Goal: Communication & Community: Answer question/provide support

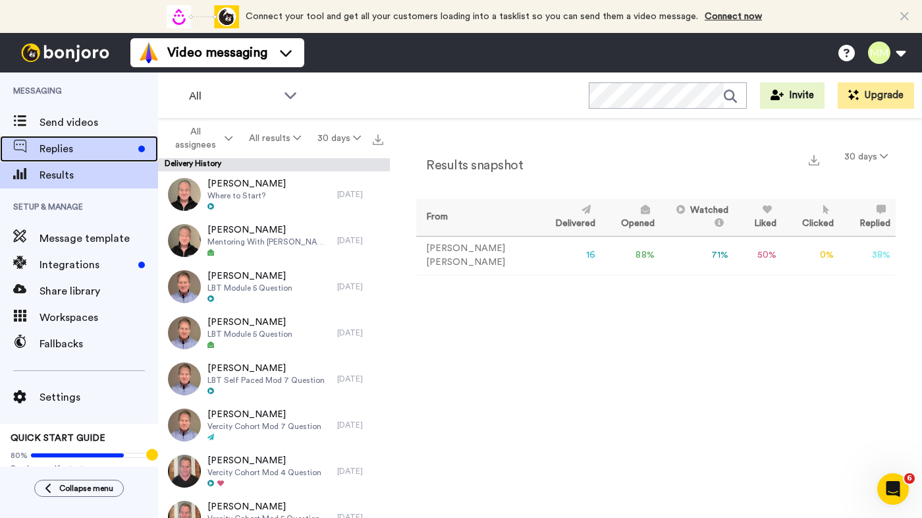
click at [72, 145] on span "Replies" at bounding box center [87, 149] width 94 height 16
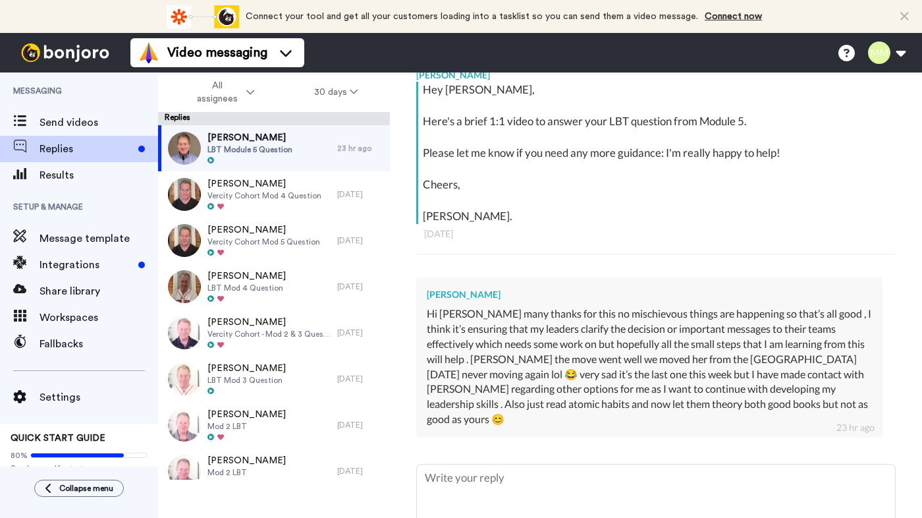
scroll to position [235, 0]
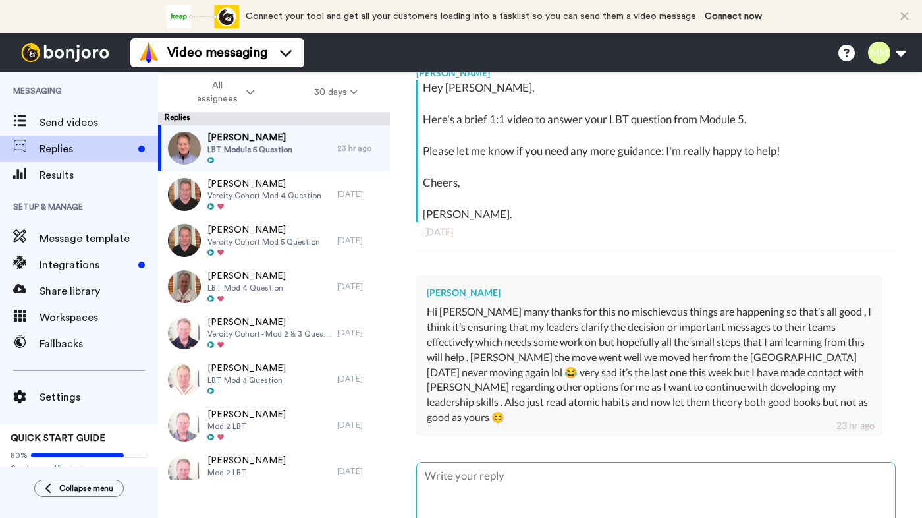
click at [487, 462] on textarea at bounding box center [656, 504] width 478 height 84
type textarea "x"
type textarea "h"
type textarea "x"
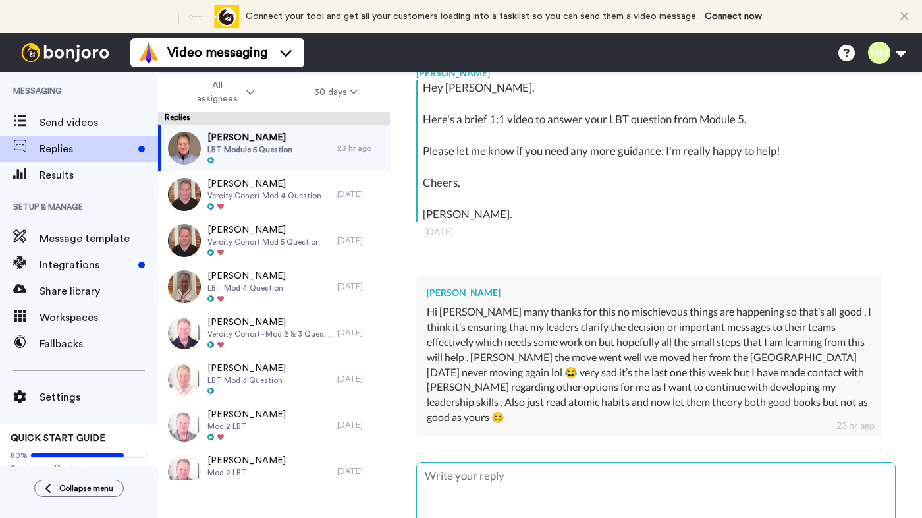
type textarea "a"
type textarea "x"
type textarea "ah"
type textarea "x"
type textarea "aha"
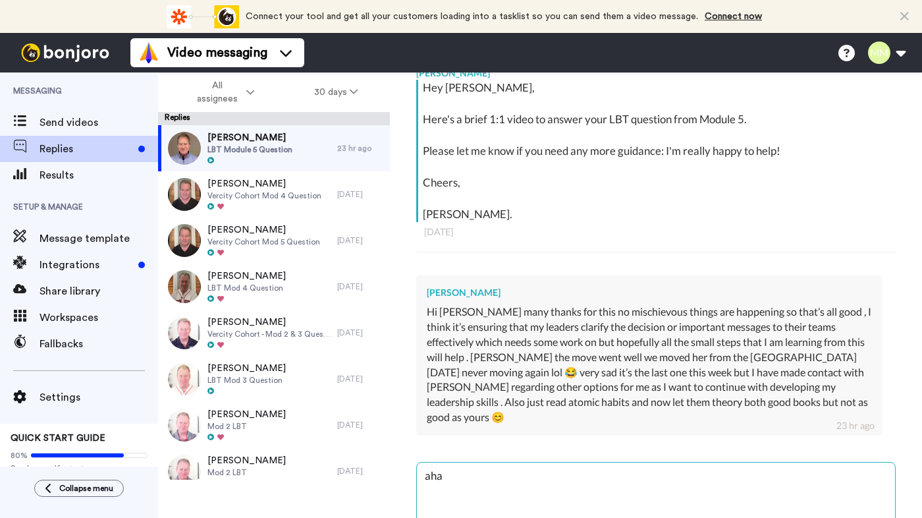
type textarea "x"
type textarea "ah"
type textarea "x"
type textarea "a"
type textarea "x"
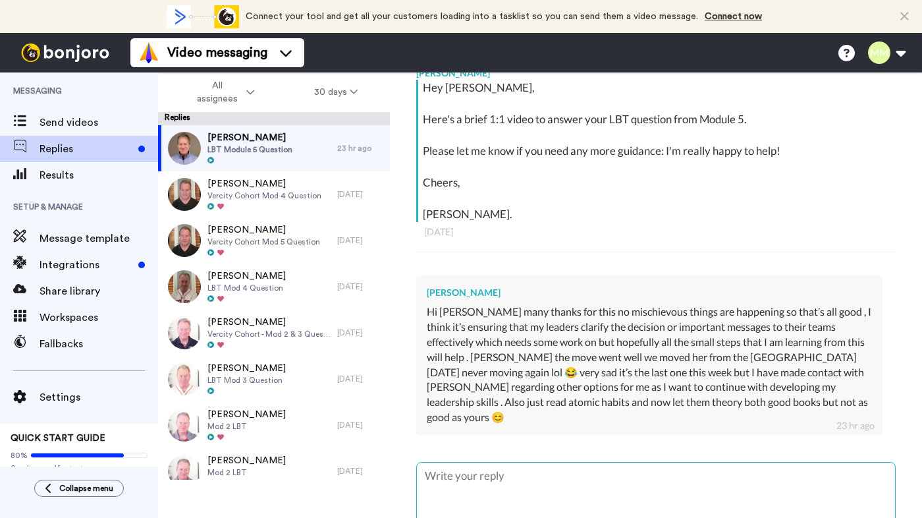
type textarea "x"
type textarea "H"
type textarea "x"
type textarea "Ha"
type textarea "x"
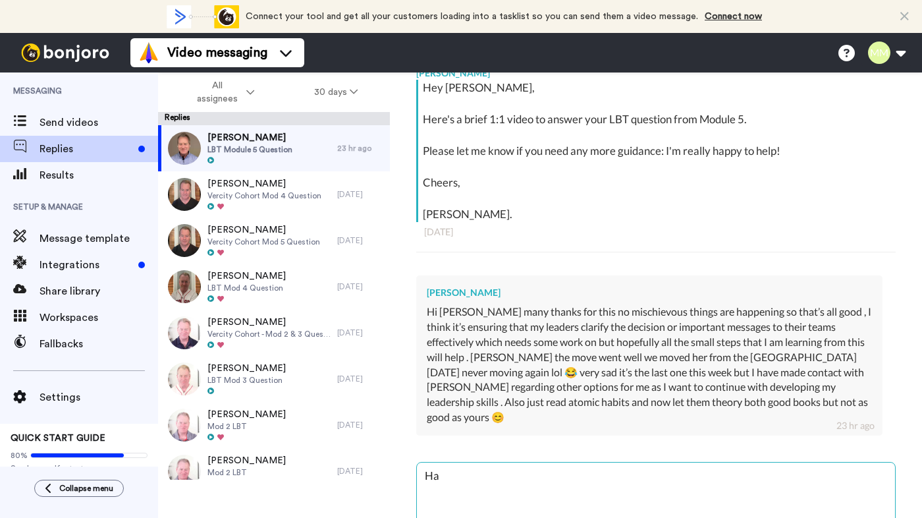
type textarea "Hah"
type textarea "x"
type textarea "Haha"
type textarea "x"
type textarea "Haha,"
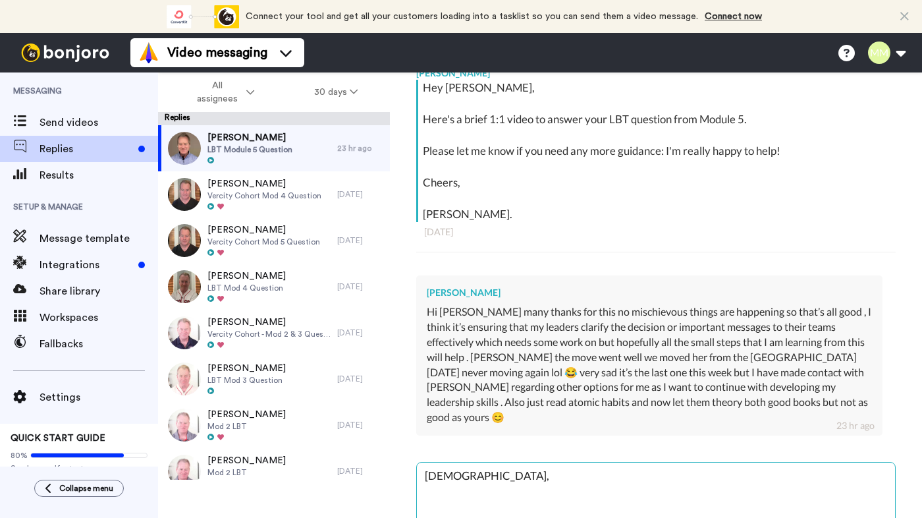
type textarea "x"
type textarea "Haha,"
type textarea "x"
type textarea "Haha, th"
type textarea "x"
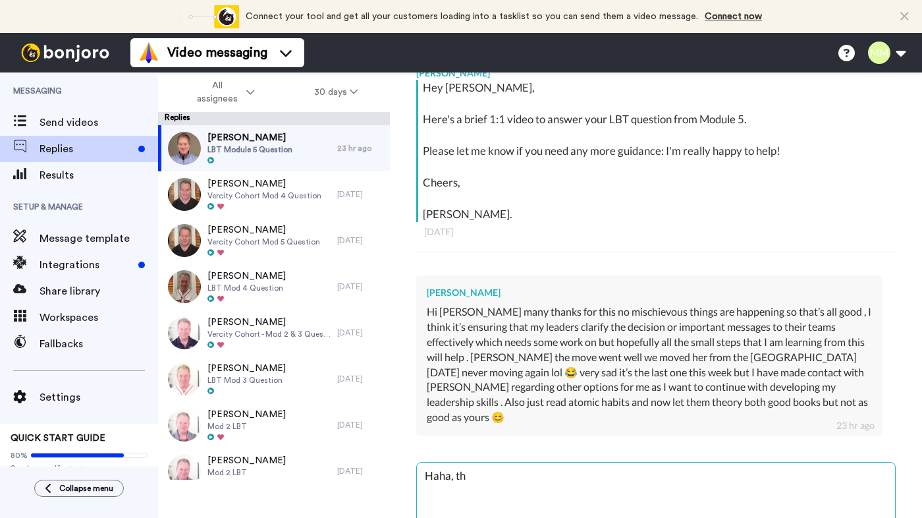
type textarea "Haha, tha"
type textarea "x"
type textarea "Haha, thank"
type textarea "x"
type textarea "Haha, thanks"
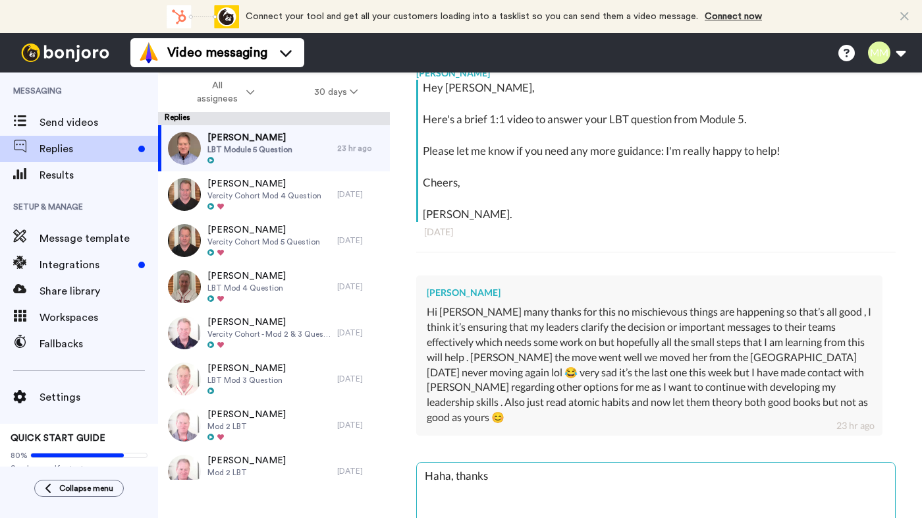
type textarea "x"
type textarea "Haha, thanks"
type textarea "x"
type textarea "Haha, thanks J"
type textarea "x"
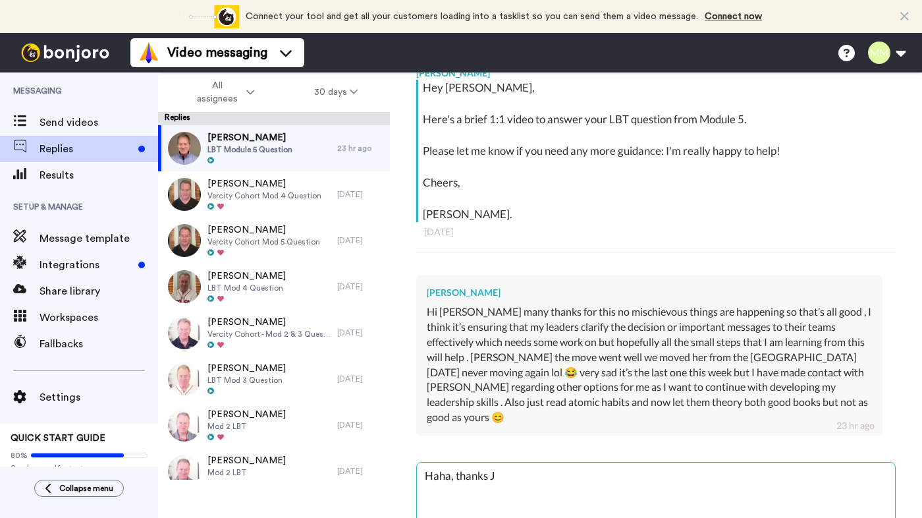
type textarea "Haha, thanks Je"
type textarea "x"
type textarea "Haha, thanks Jen"
type textarea "x"
type textarea "Haha, thanks Jenn"
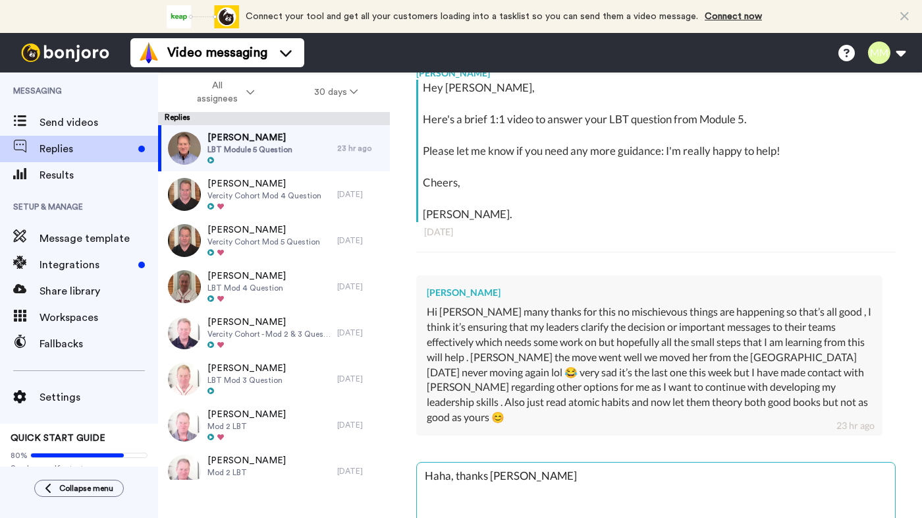
type textarea "x"
type textarea "Haha, thanks Jenny"
type textarea "x"
type textarea "Haha, thanks Jenny!"
type textarea "x"
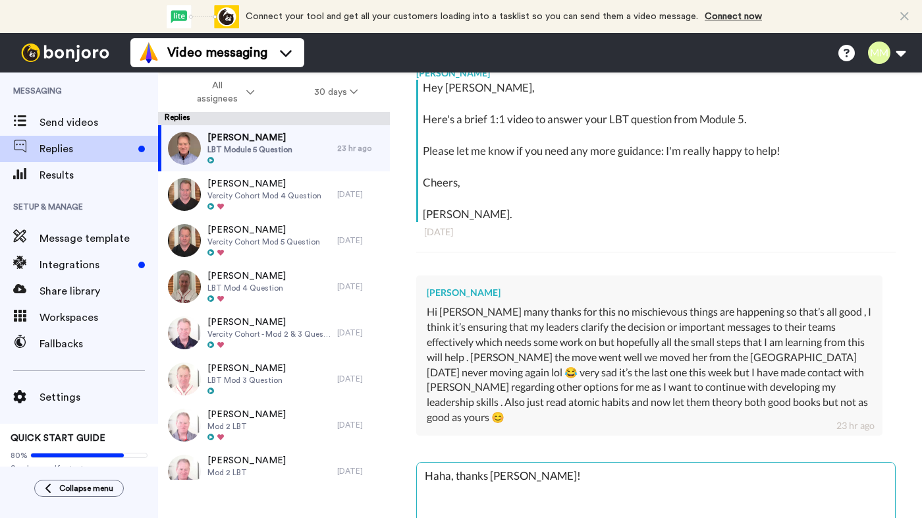
type textarea "Haha, thanks Jenny!"
type textarea "x"
type textarea "Haha, thanks Jenny!"
type textarea "x"
type textarea "Haha, thanks Jenny! I"
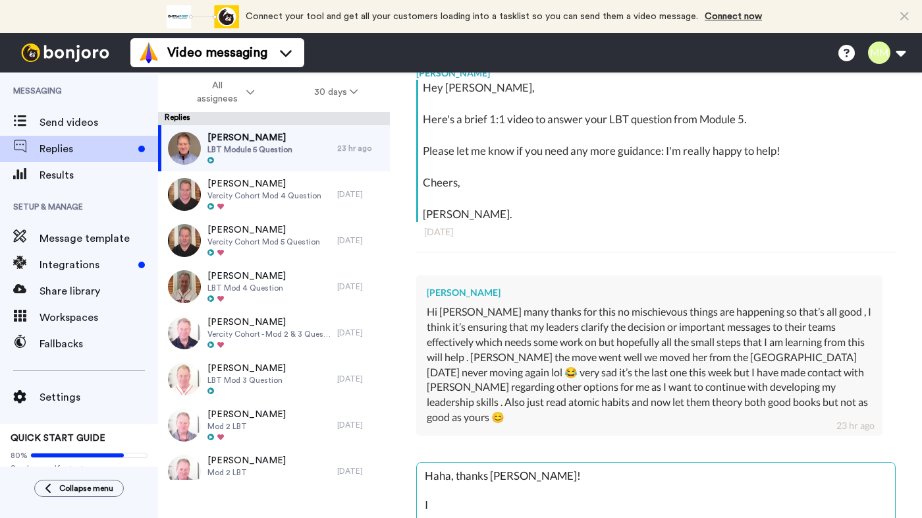
type textarea "x"
type textarea "Haha, thanks Jenny! I'"
type textarea "x"
type textarea "Haha, thanks Jenny! I'l"
type textarea "x"
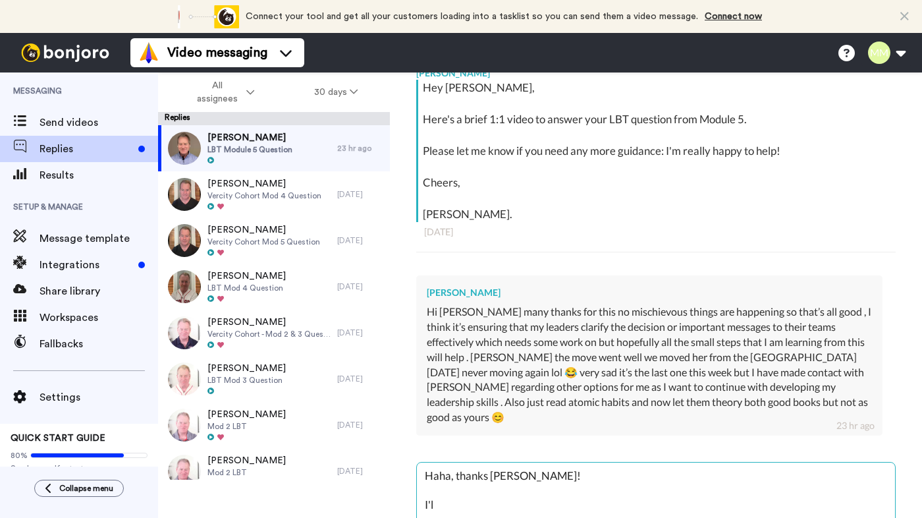
type textarea "Haha, thanks Jenny! I'll"
type textarea "x"
type textarea "Haha, thanks Jenny! I'll"
type textarea "x"
type textarea "Haha, thanks Jenny! I'll l"
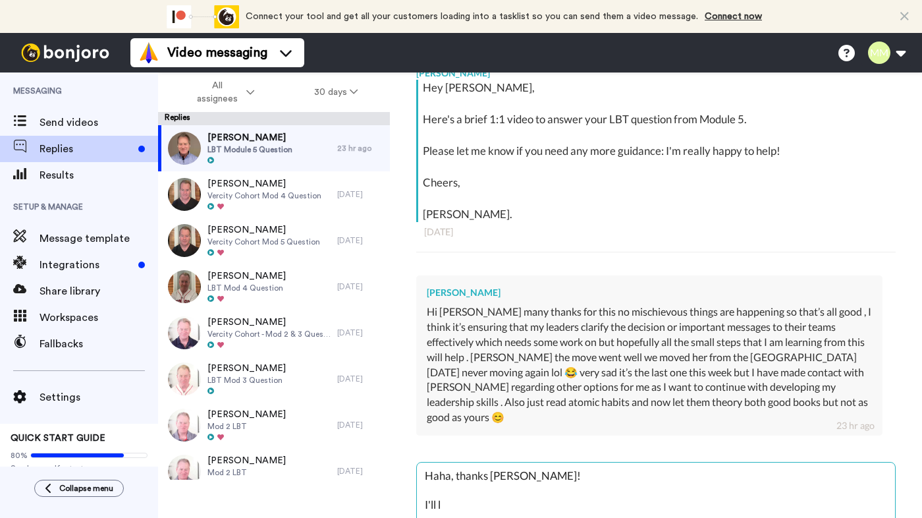
type textarea "x"
type textarea "Haha, thanks Jenny! I'll lo"
type textarea "x"
type textarea "Haha, thanks Jenny! I'll look"
type textarea "x"
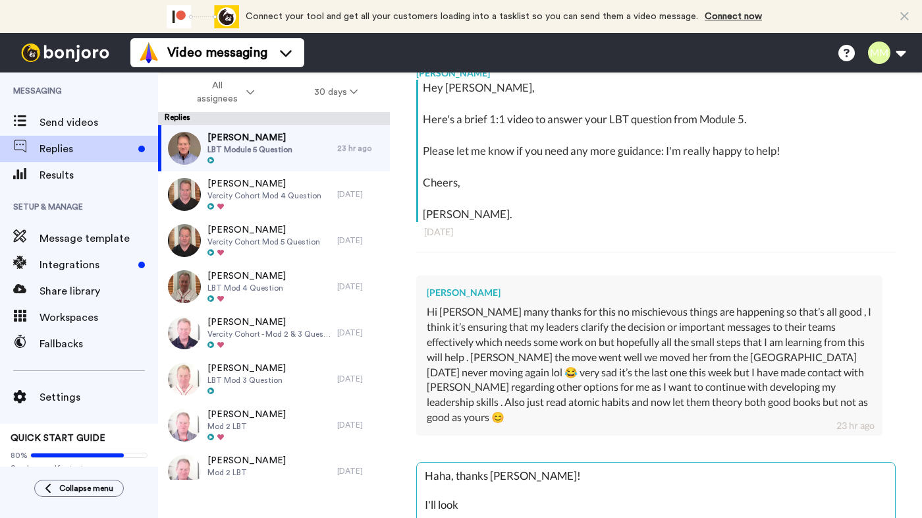
type textarea "Haha, thanks Jenny! I'll look"
type textarea "x"
type textarea "Haha, thanks Jenny! I'll look f"
type textarea "x"
type textarea "Haha, thanks Jenny! I'll look fo"
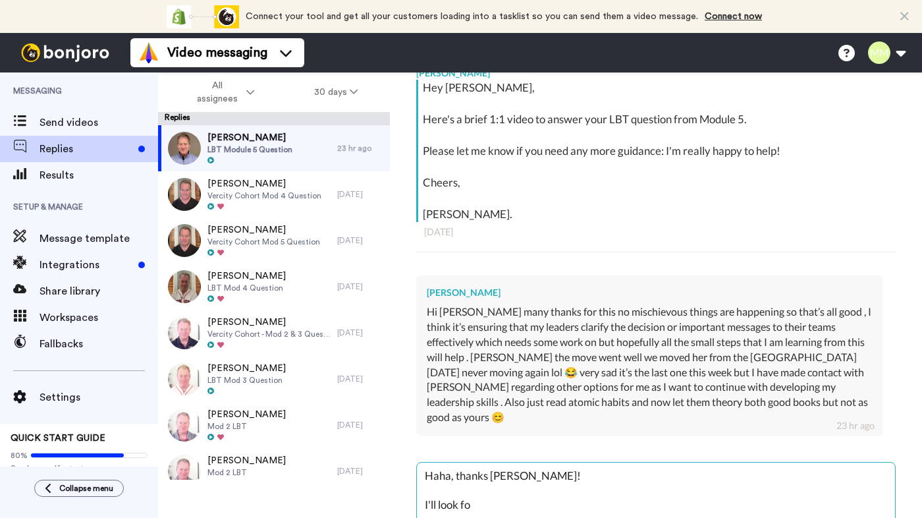
type textarea "x"
type textarea "Haha, thanks Jenny! I'll look for"
type textarea "x"
type textarea "Haha, thanks Jenny! I'll look forw"
type textarea "x"
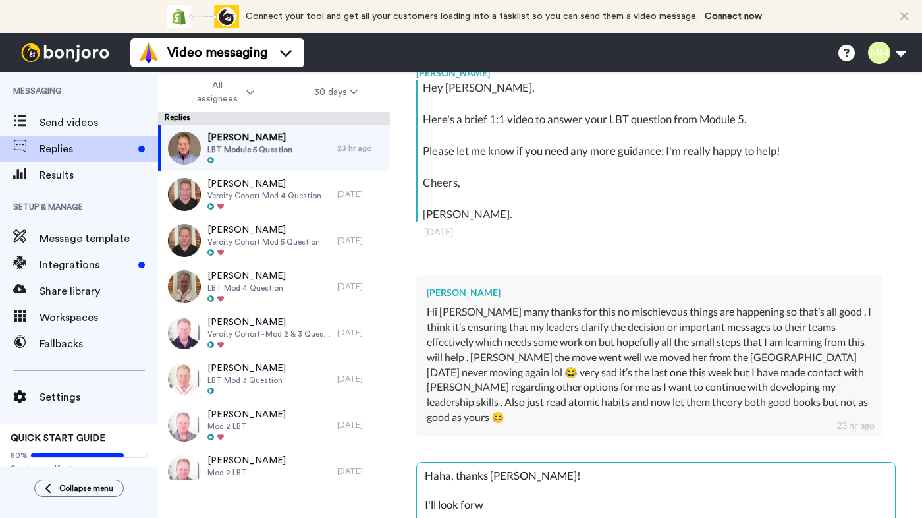
type textarea "Haha, thanks Jenny! I'll look forwa"
type textarea "x"
type textarea "Haha, thanks Jenny! I'll look forwar"
type textarea "x"
type textarea "Haha, thanks Jenny! I'll look forward"
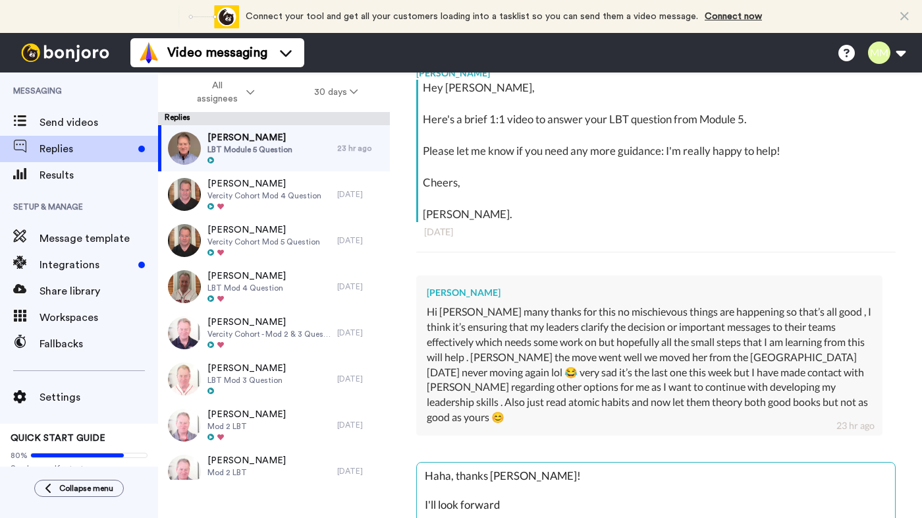
type textarea "x"
type textarea "Haha, thanks Jenny! I'll look forward"
type textarea "x"
type textarea "Haha, thanks Jenny! I'll look forward to"
type textarea "x"
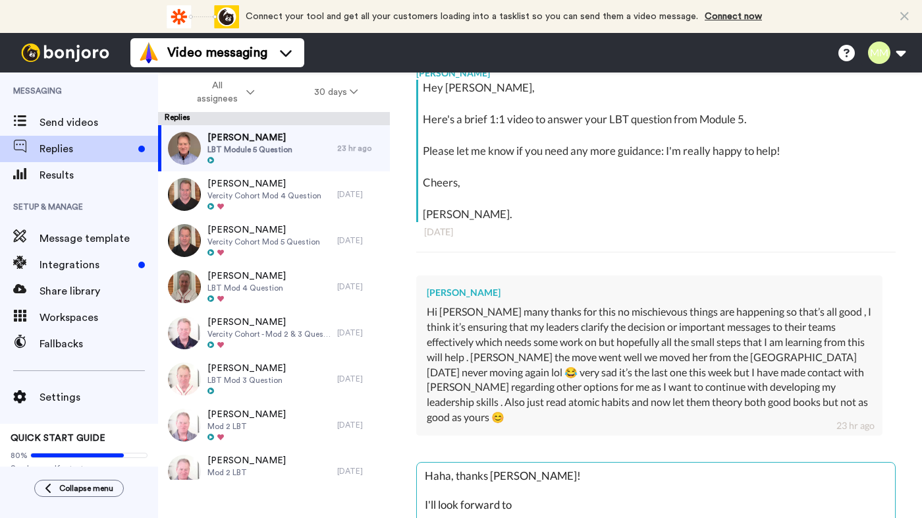
type textarea "Haha, thanks Jenny! I'll look forward to"
type textarea "x"
type textarea "Haha, thanks Jenny! I'll look forward to s"
type textarea "x"
type textarea "Haha, thanks Jenny! I'll look forward to su"
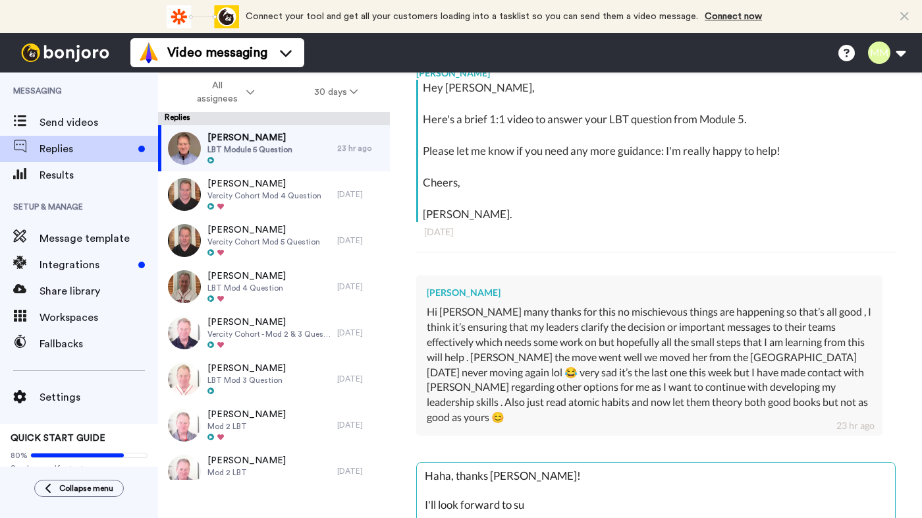
type textarea "x"
type textarea "Haha, thanks Jenny! I'll look forward to sup"
type textarea "x"
type textarea "Haha, thanks Jenny! I'll look forward to supo"
type textarea "x"
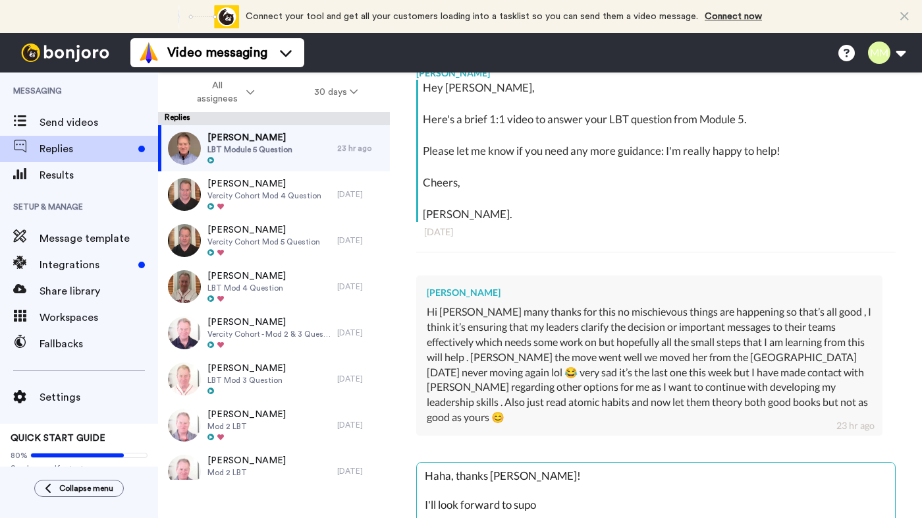
type textarea "Haha, thanks Jenny! I'll look forward to supor"
type textarea "x"
type textarea "Haha, thanks Jenny! I'll look forward to suport"
type textarea "x"
type textarea "Haha, thanks Jenny! I'll look forward to suportin"
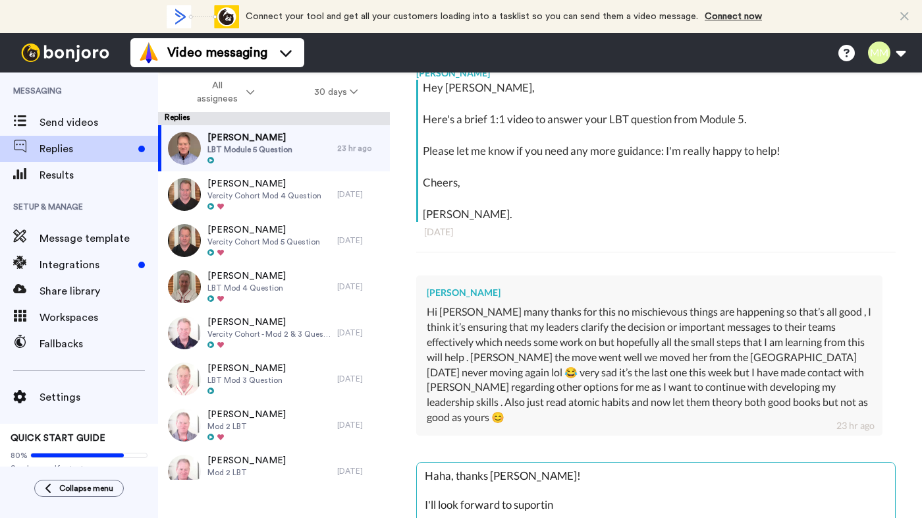
type textarea "x"
type textarea "Haha, thanks Jenny! I'll look forward to suporting"
type textarea "x"
type textarea "Haha, thanks Jenny! I'll look forward to suporting"
type textarea "x"
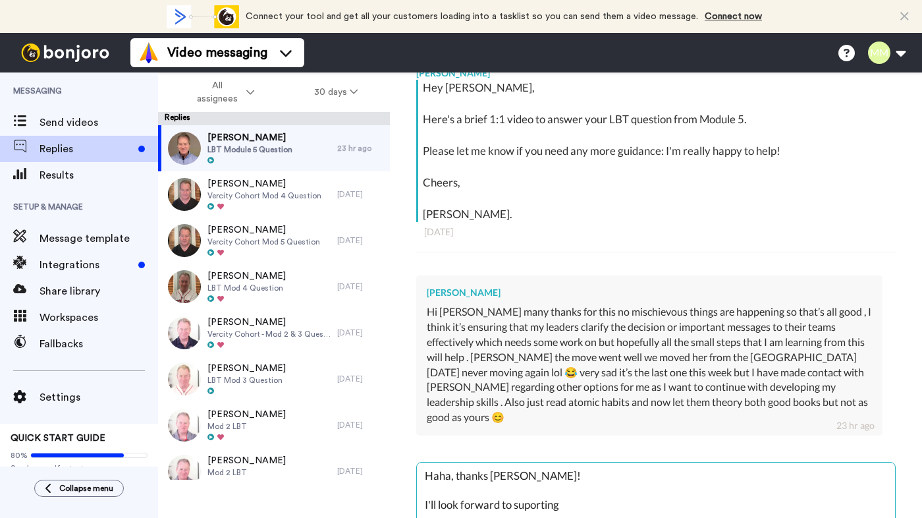
type textarea "Haha, thanks Jenny! I'll look forward to suporting y"
type textarea "x"
type textarea "Haha, thanks Jenny! I'll look forward to suporting you"
type textarea "x"
type textarea "Haha, thanks Jenny! I'll look forward to suporting you"
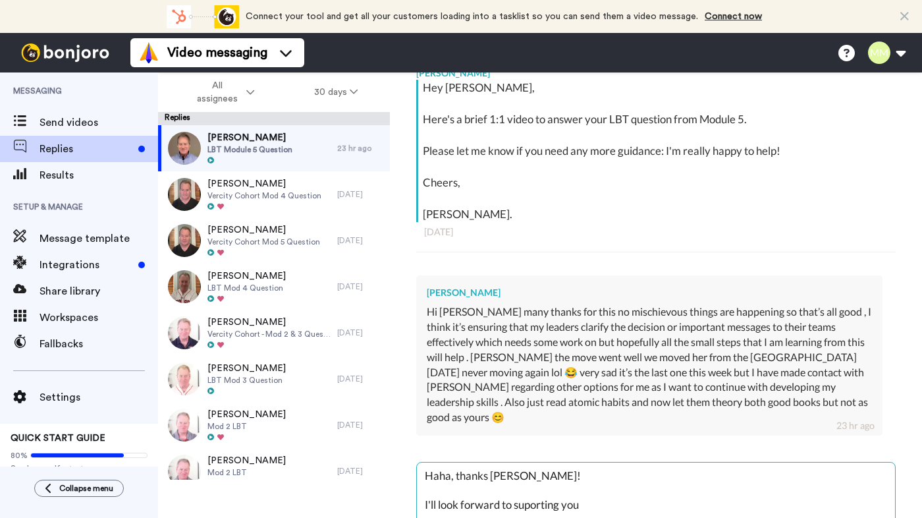
type textarea "x"
type textarea "Haha, thanks Jenny! I'll look forward to suporting you o"
type textarea "x"
type textarea "Haha, thanks Jenny! I'll look forward to suporting you on"
type textarea "x"
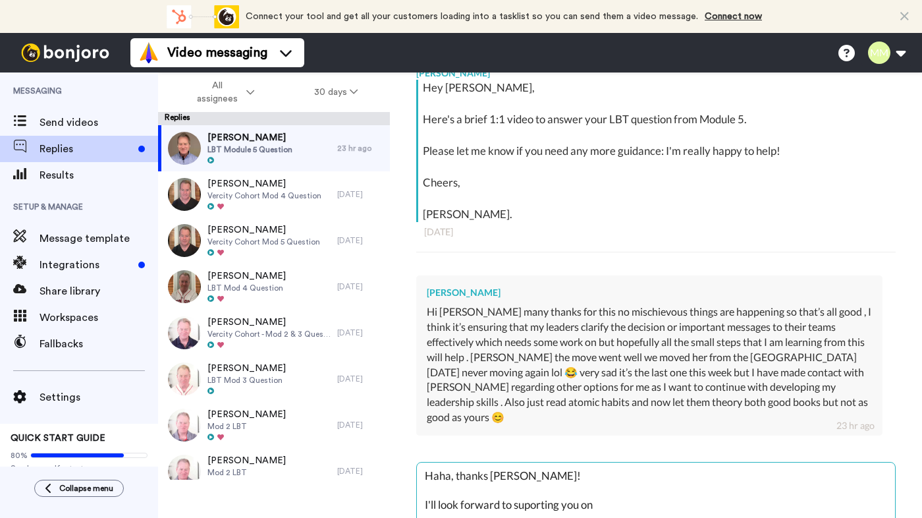
type textarea "Haha, thanks Jenny! I'll look forward to suporting you on"
type textarea "x"
type textarea "Haha, thanks Jenny! I'll look forward to suporting you on y"
type textarea "x"
type textarea "Haha, thanks Jenny! I'll look forward to suporting you on yo"
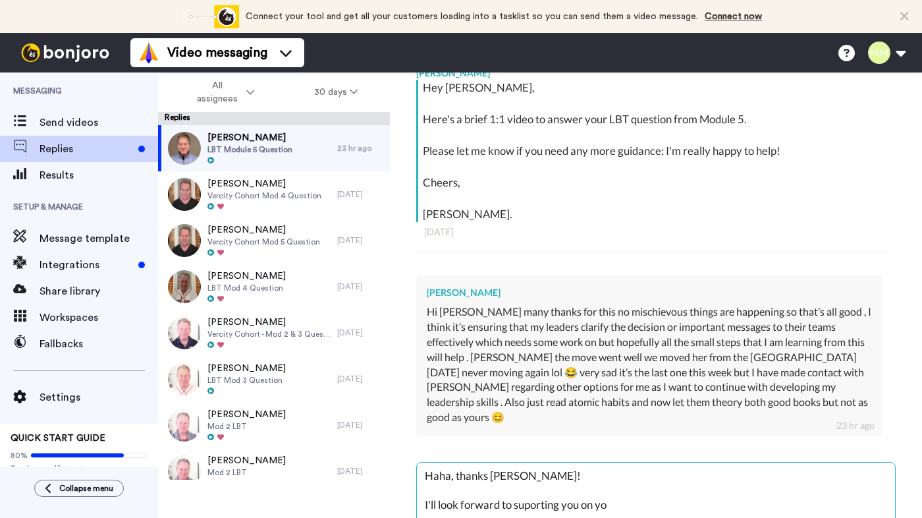
type textarea "x"
type textarea "Haha, thanks Jenny! I'll look forward to suporting you on you"
type textarea "x"
type textarea "Haha, thanks Jenny! I'll look forward to suporting you on your"
type textarea "x"
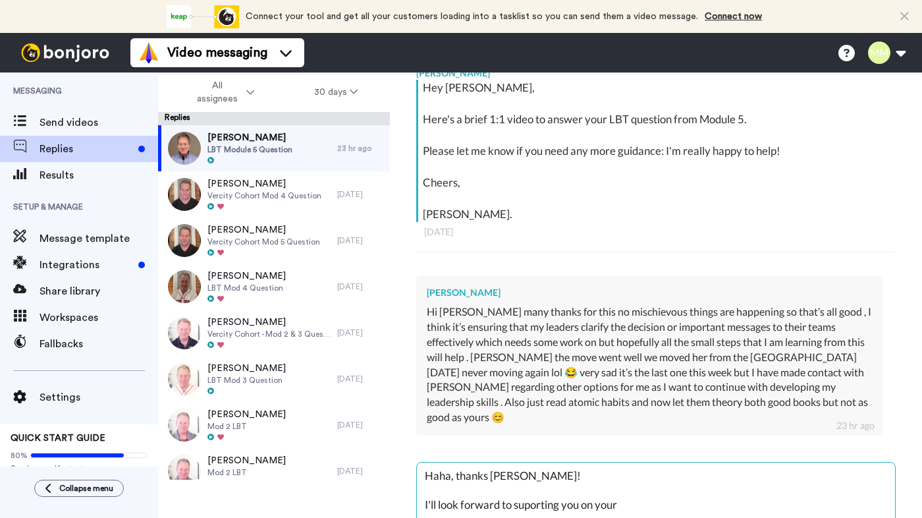
type textarea "Haha, thanks Jenny! I'll look forward to suporting you on your"
type textarea "x"
type textarea "Haha, thanks Jenny! I'll look forward to suporting you on your l"
type textarea "x"
type textarea "Haha, thanks Jenny! I'll look forward to suporting you on your le"
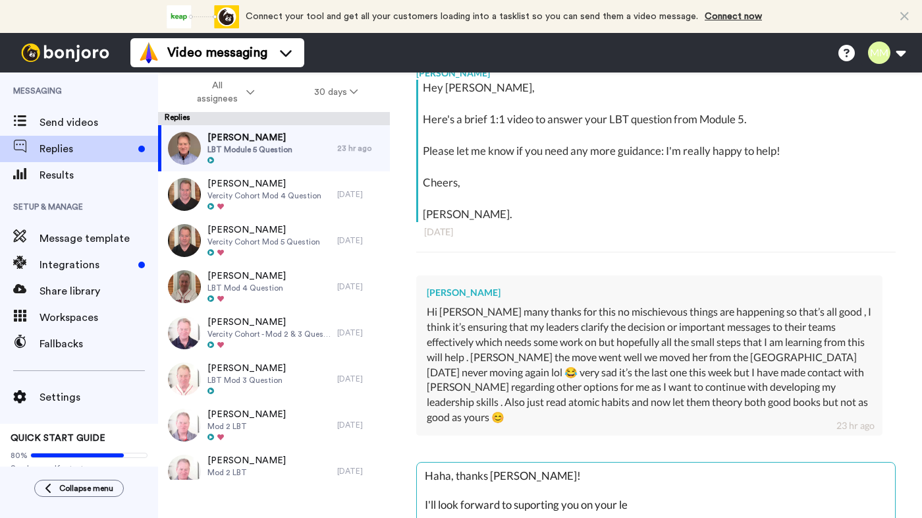
type textarea "x"
type textarea "Haha, thanks Jenny! I'll look forward to suporting you on your lea"
type textarea "x"
type textarea "Haha, thanks Jenny! I'll look forward to suporting you on your lead"
type textarea "x"
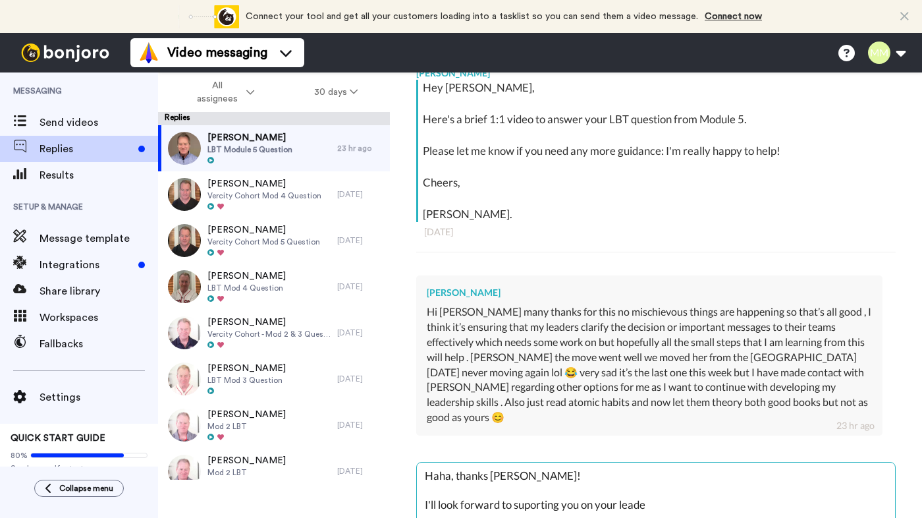
type textarea "Haha, thanks Jenny! I'll look forward to suporting you on your leader"
type textarea "x"
type textarea "Haha, thanks Jenny! I'll look forward to suporting you on your leaderhi"
type textarea "x"
type textarea "Haha, thanks Jenny! I'll look forward to suporting you on your leaderhis"
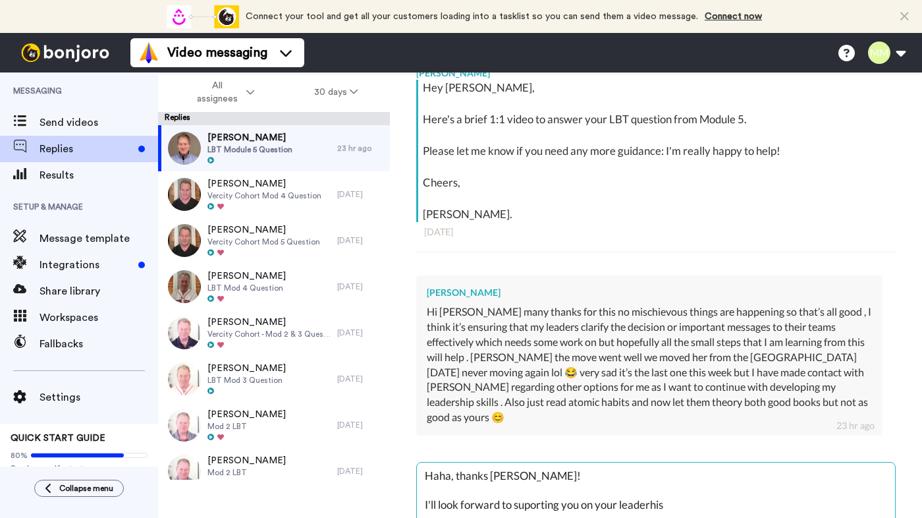
type textarea "x"
type textarea "Haha, thanks Jenny! I'll look forward to suporting you on your leaderhisp"
type textarea "x"
type textarea "Haha, thanks Jenny! I'll look forward to suporting you on your leaderhisp"
type textarea "x"
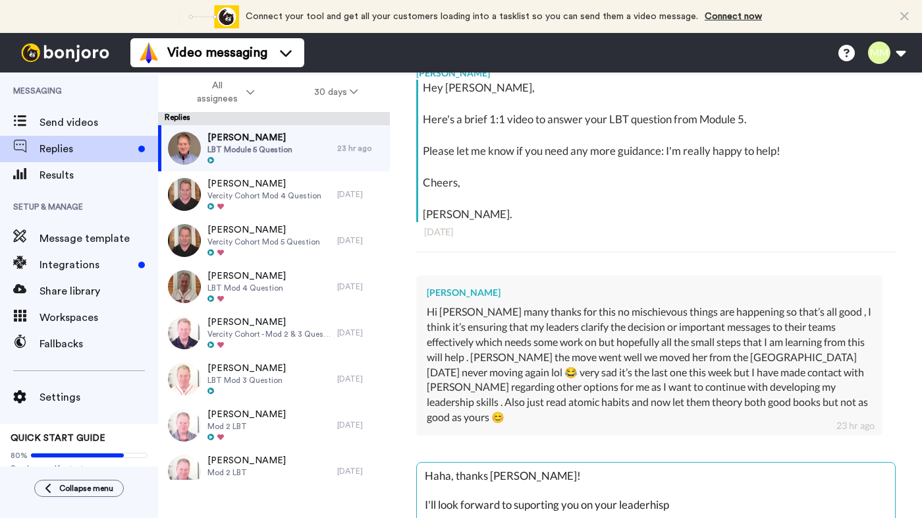
type textarea "Haha, thanks Jenny! I'll look forward to suporting you on your leaderhisp j"
type textarea "x"
type textarea "Haha, thanks Jenny! I'll look forward to suporting you on your leaderhisp jo"
type textarea "x"
type textarea "Haha, thanks Jenny! I'll look forward to suporting you on your leaderhisp jou"
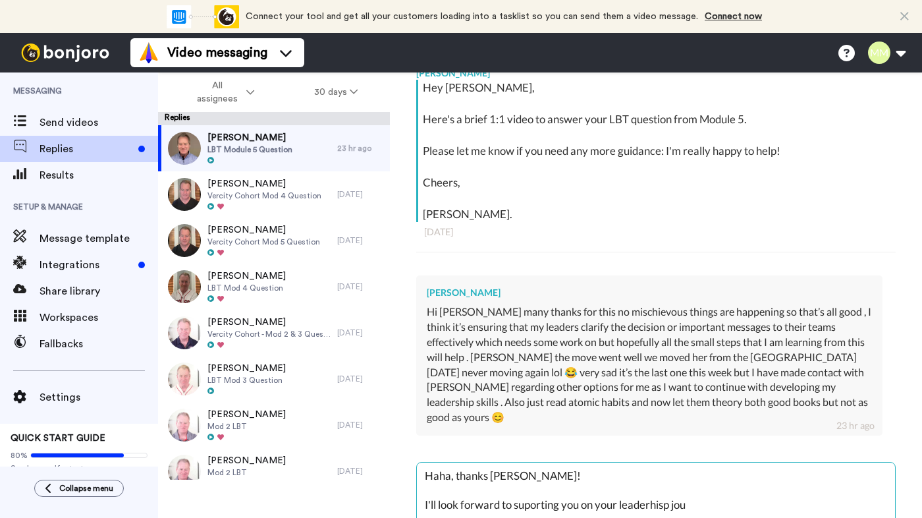
type textarea "x"
type textarea "Haha, thanks Jenny! I'll look forward to suporting you on your leaderhisp jour"
type textarea "x"
type textarea "Haha, thanks Jenny! I'll look forward to suporting you on your leaderhisp journ"
type textarea "x"
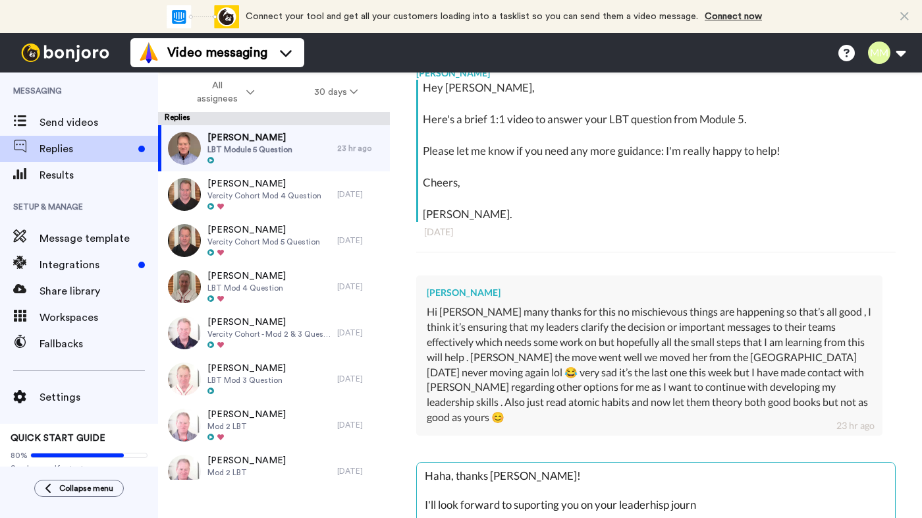
type textarea "Haha, thanks Jenny! I'll look forward to suporting you on your leaderhisp journe"
type textarea "x"
type textarea "Haha, thanks Jenny! I'll look forward to suporting you on your leaderhisp journ…"
type textarea "x"
type textarea "Haha, thanks Jenny! I'll look forward to suporting you on your leaderhisp journ…"
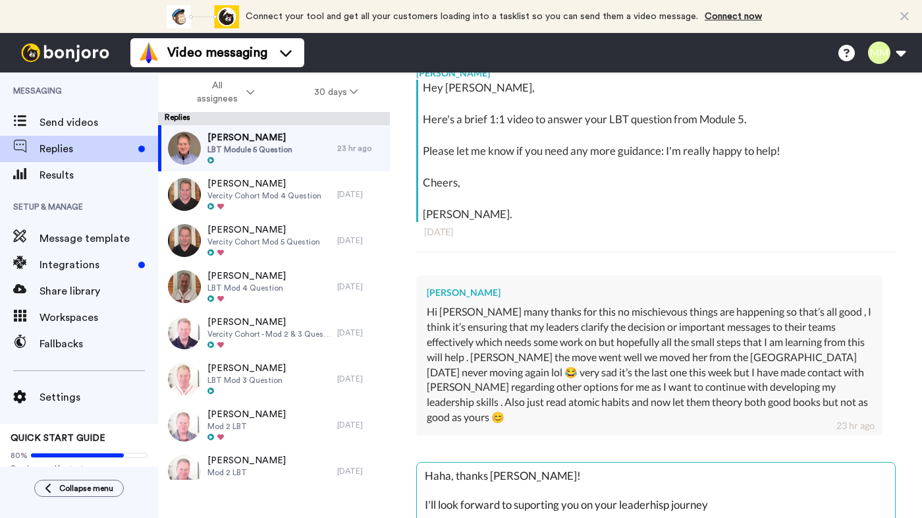
type textarea "x"
type textarea "Haha, thanks Jenny! I'll look forward to suporting you on your leaderhisp journ…"
type textarea "x"
type textarea "Haha, thanks Jenny! I'll look forward to suporting you on your leaderhisp journ…"
type textarea "x"
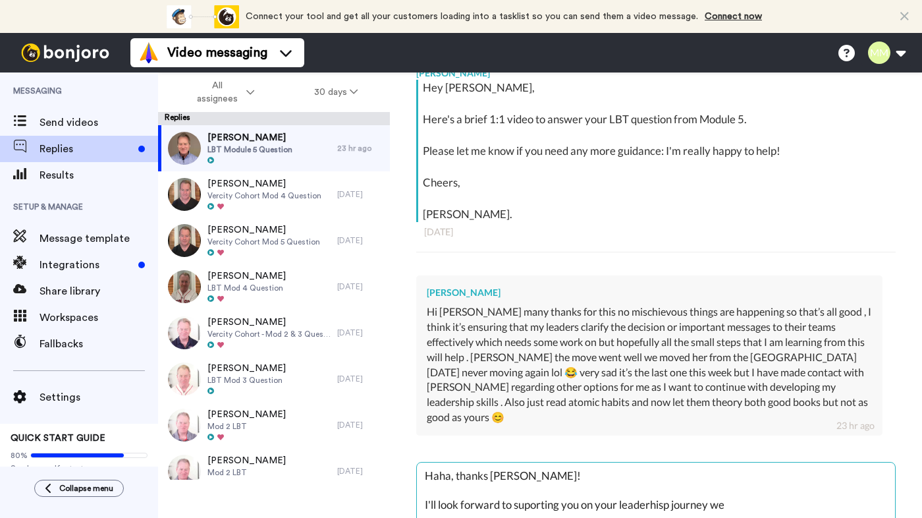
type textarea "Haha, thanks Jenny! I'll look forward to suporting you on your leaderhisp journ…"
type textarea "x"
type textarea "Haha, thanks Jenny! I'll look forward to suporting you on your leaderhisp journ…"
type textarea "x"
type textarea "Haha, thanks Jenny! I'll look forward to suporting you on your leaderhisp journ…"
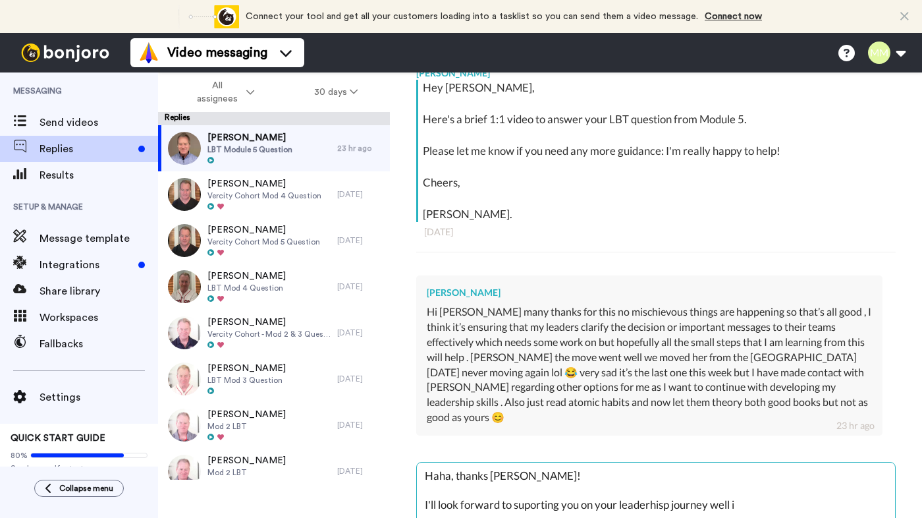
type textarea "x"
type textarea "Haha, thanks Jenny! I'll look forward to suporting you on your leaderhisp journ…"
type textarea "x"
type textarea "Haha, thanks Jenny! I'll look forward to suporting you on your leaderhisp journ…"
type textarea "x"
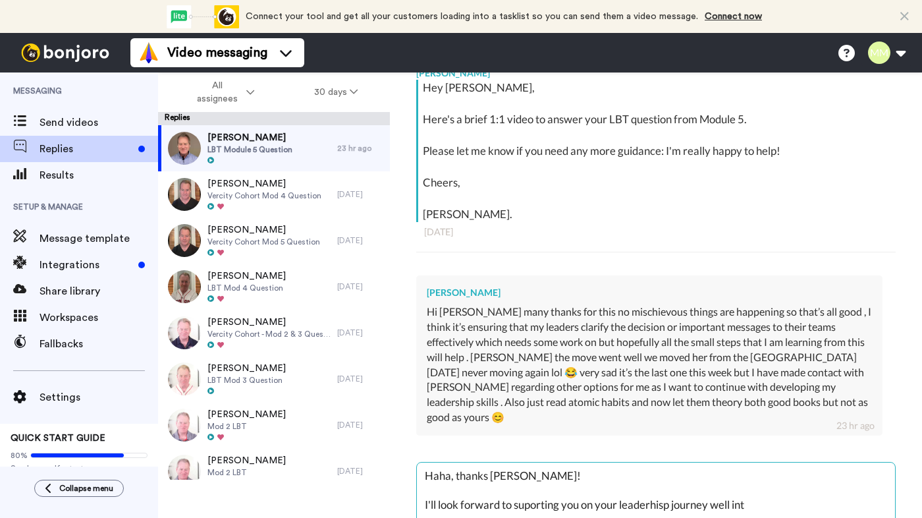
type textarea "Haha, thanks Jenny! I'll look forward to suporting you on your leaderhisp journ…"
type textarea "x"
type textarea "Haha, thanks Jenny! I'll look forward to suporting you on your leaderhisp journ…"
type textarea "x"
type textarea "Haha, thanks Jenny! I'll look forward to suporting you on your leaderhisp journ…"
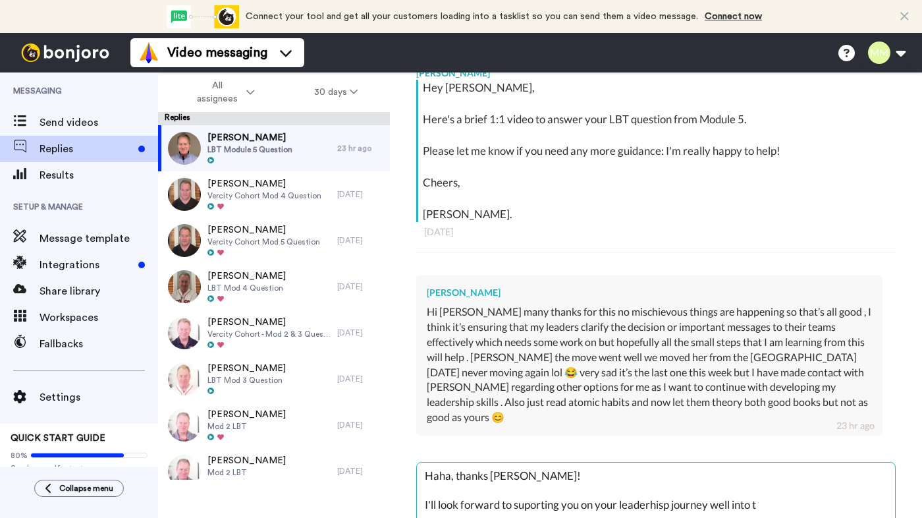
type textarea "x"
type textarea "Haha, thanks Jenny! I'll look forward to suporting you on your leaderhisp journ…"
type textarea "x"
type textarea "Haha, thanks Jenny! I'll look forward to suporting you on your leaderhisp journ…"
type textarea "x"
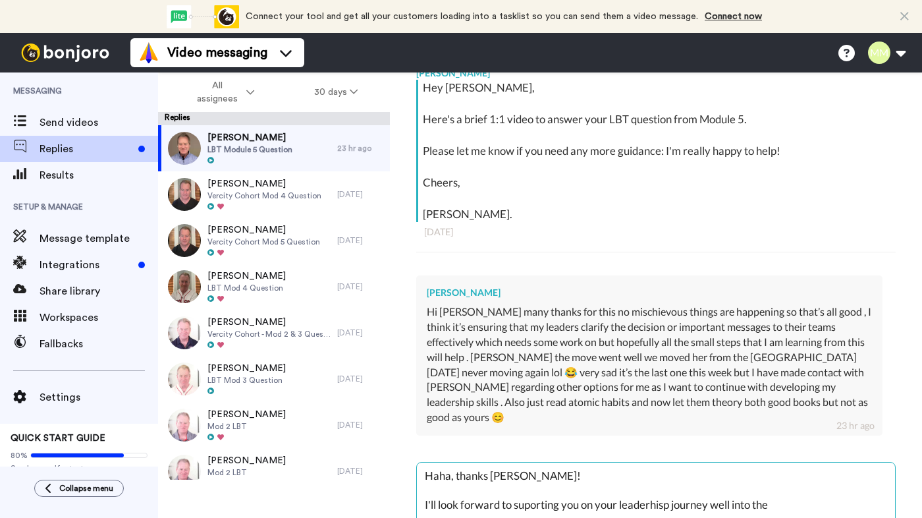
type textarea "Haha, thanks Jenny! I'll look forward to suporting you on your leaderhisp journ…"
type textarea "x"
type textarea "Haha, thanks Jenny! I'll look forward to suporting you on your leaderhisp journ…"
type textarea "x"
type textarea "Haha, thanks Jenny! I'll look forward to suporting you on your leaderhisp journ…"
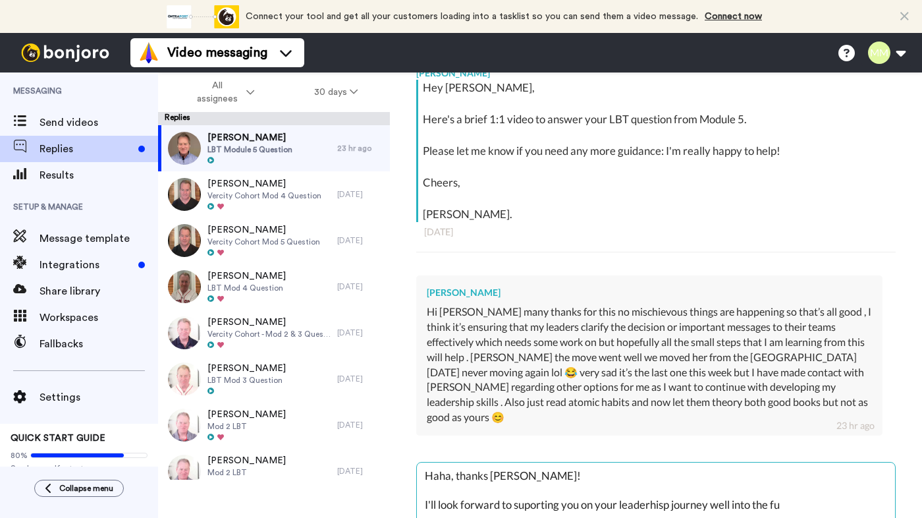
type textarea "x"
type textarea "Haha, thanks Jenny! I'll look forward to suporting you on your leaderhisp journ…"
type textarea "x"
type textarea "Haha, thanks Jenny! I'll look forward to suporting you on your leaderhisp journ…"
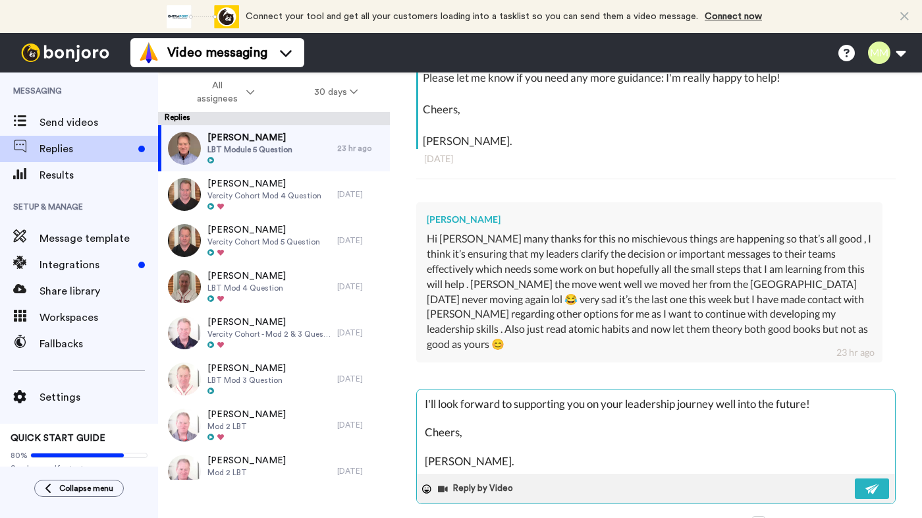
scroll to position [333, 0]
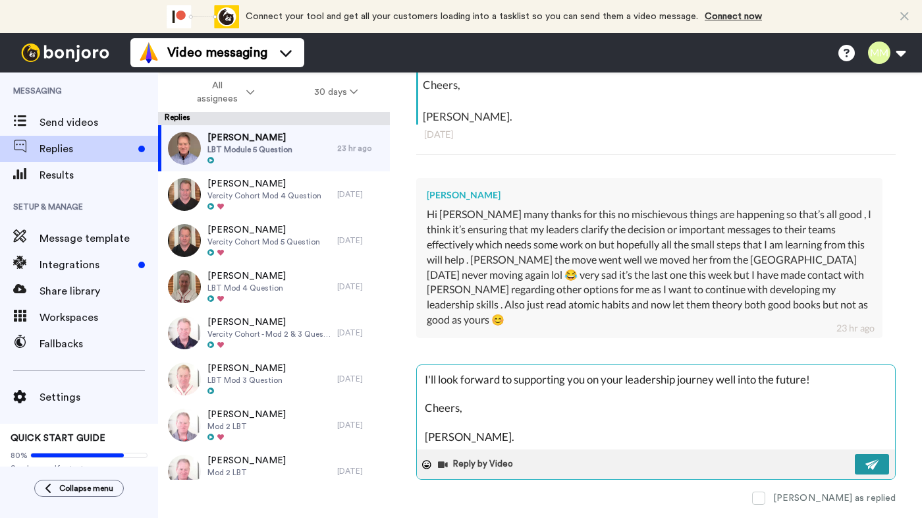
click at [864, 454] on button at bounding box center [872, 464] width 34 height 20
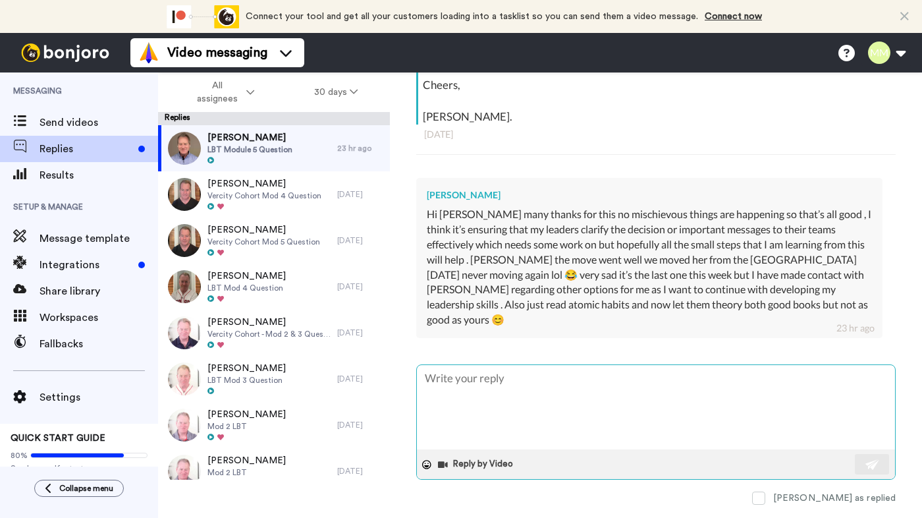
scroll to position [0, 0]
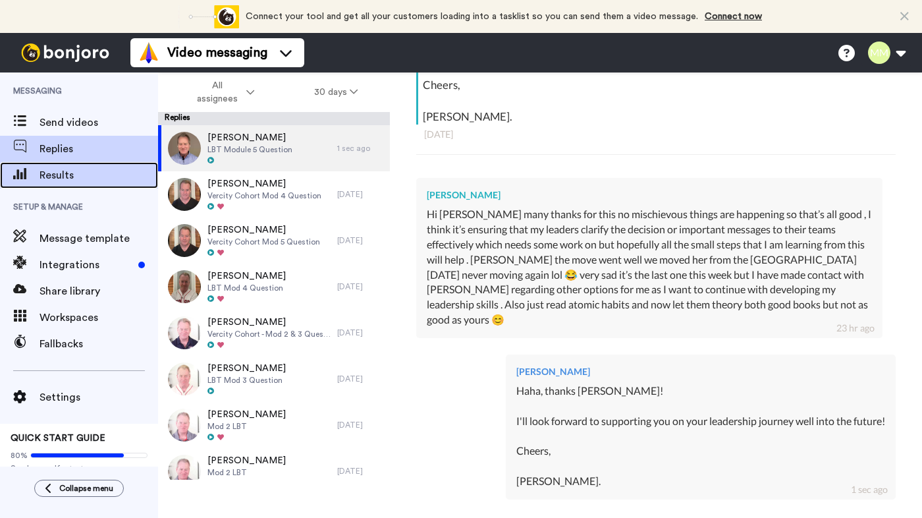
click at [70, 176] on span "Results" at bounding box center [99, 175] width 119 height 16
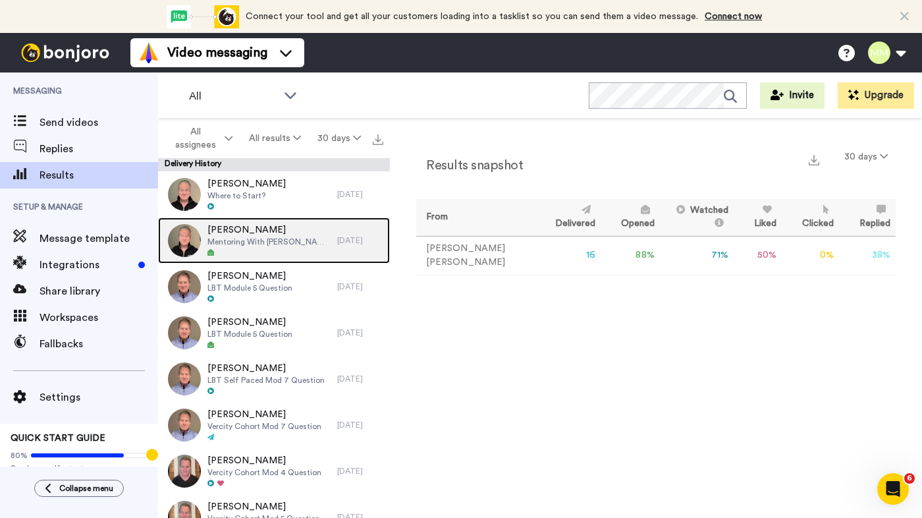
click at [254, 241] on span "Mentoring With [PERSON_NAME]" at bounding box center [268, 241] width 123 height 11
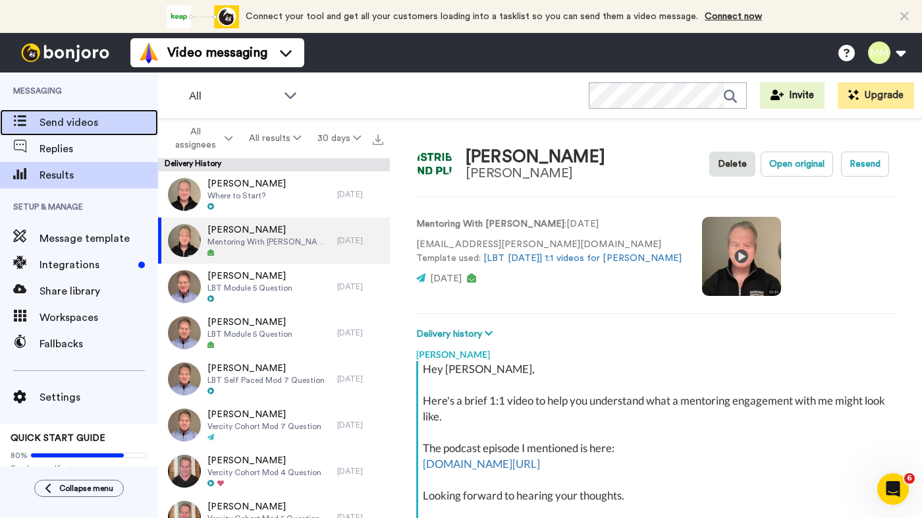
click at [81, 124] on span "Send videos" at bounding box center [99, 123] width 119 height 16
